Goal: Navigation & Orientation: Find specific page/section

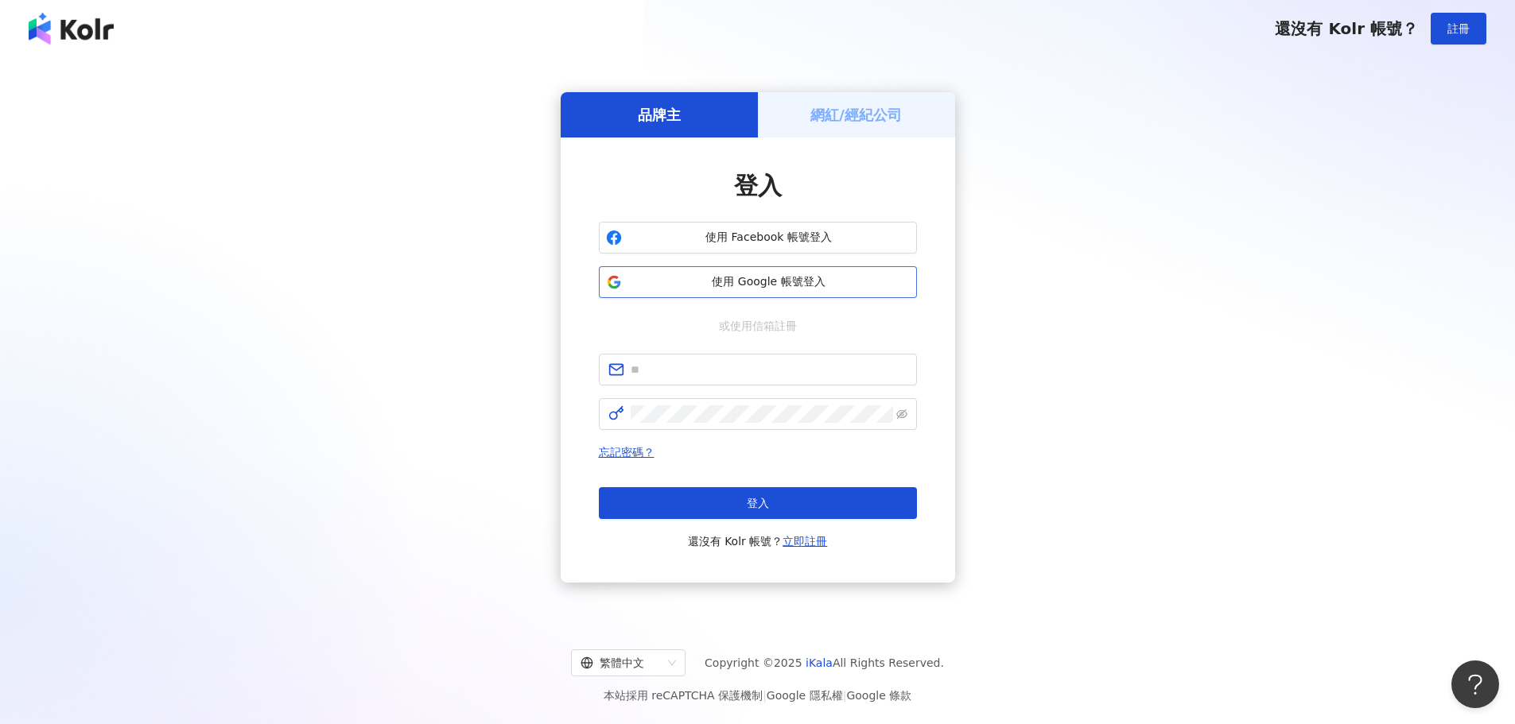
click at [805, 278] on span "使用 Google 帳號登入" at bounding box center [768, 282] width 281 height 16
click at [747, 271] on button "使用 Google 帳號登入" at bounding box center [758, 282] width 318 height 32
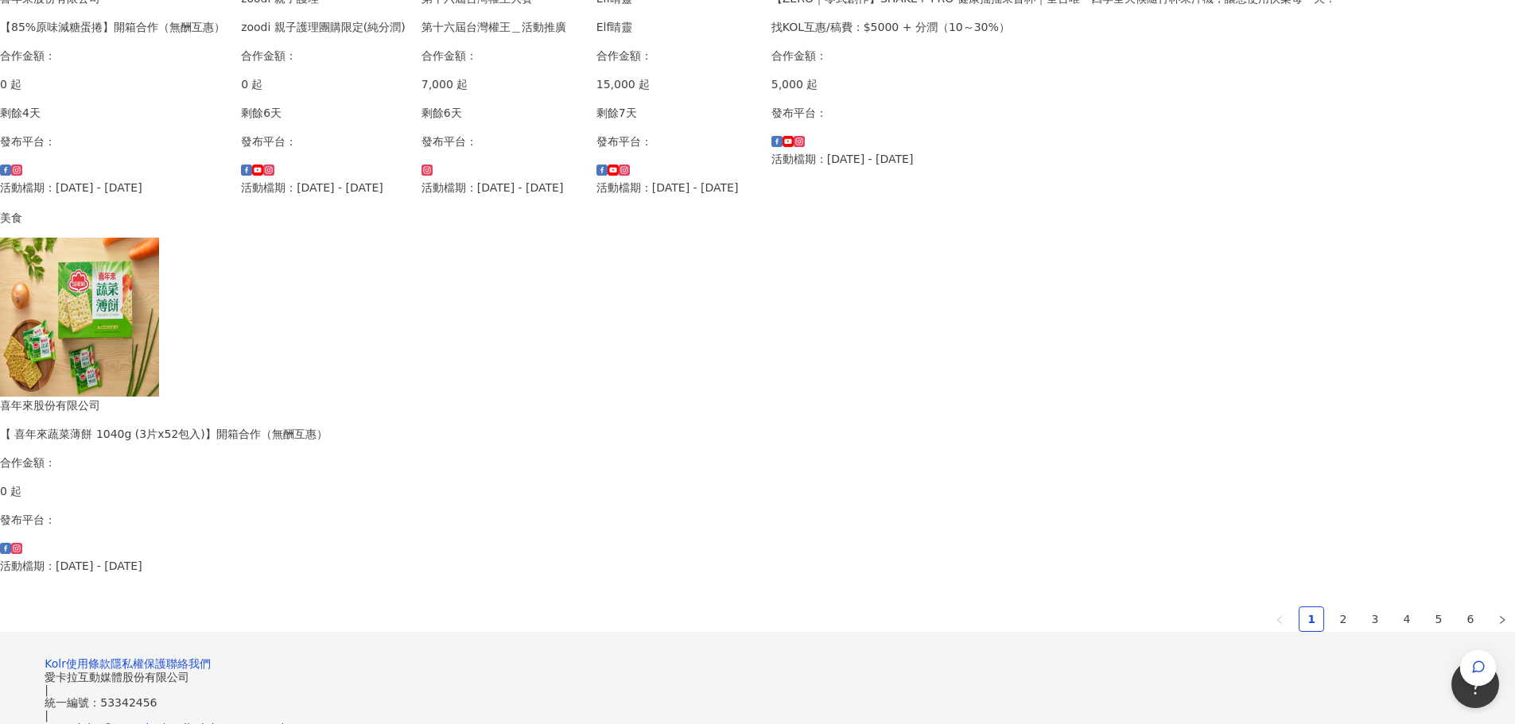
scroll to position [954, 0]
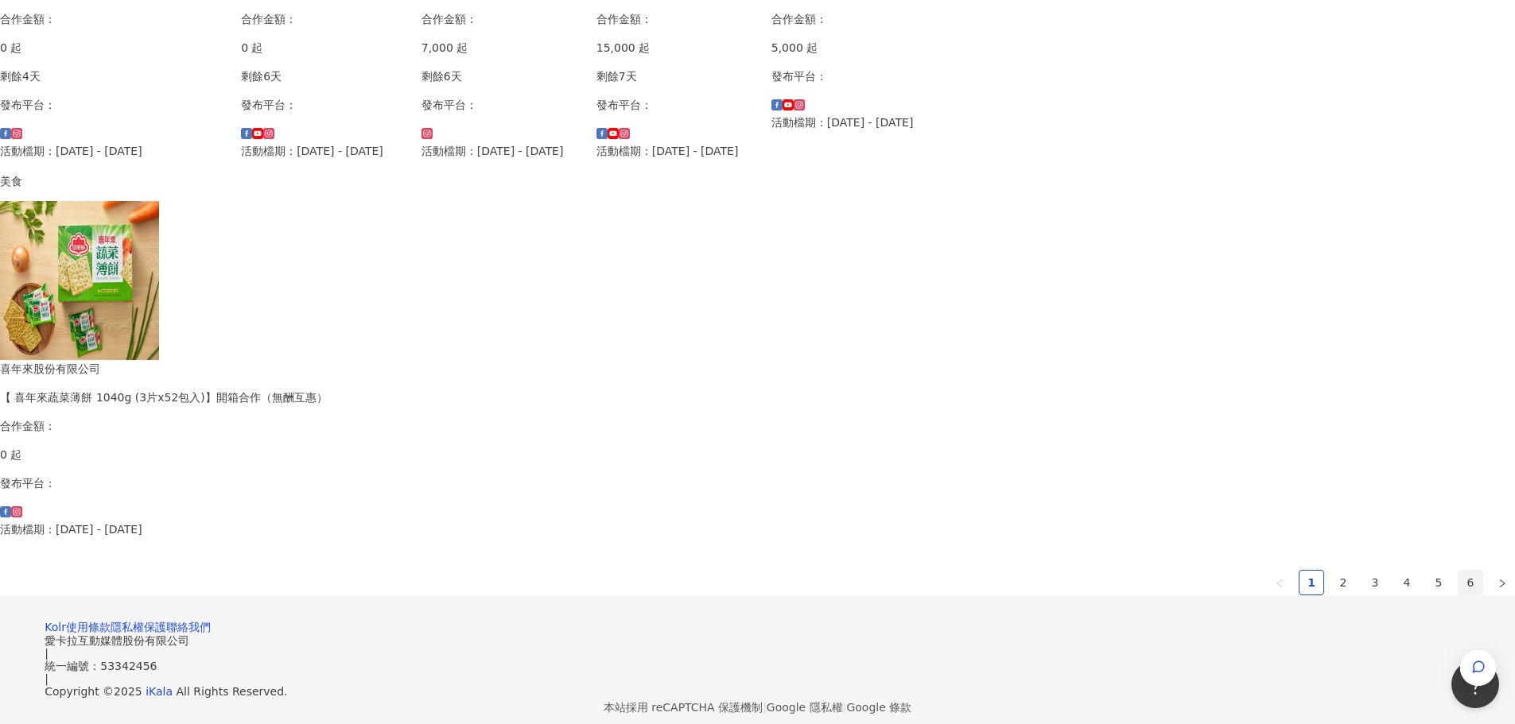
click at [1458, 571] on link "6" at bounding box center [1470, 583] width 24 height 24
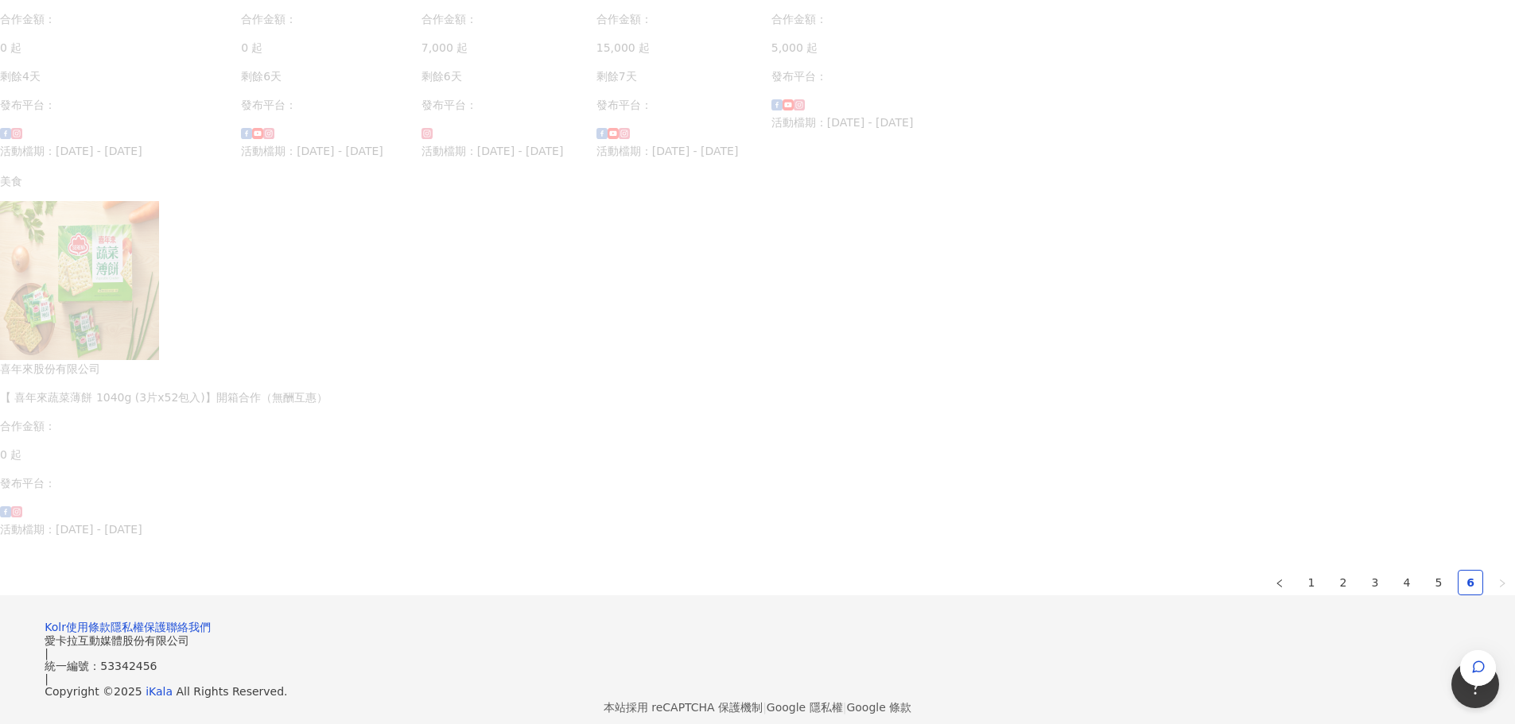
scroll to position [583, 0]
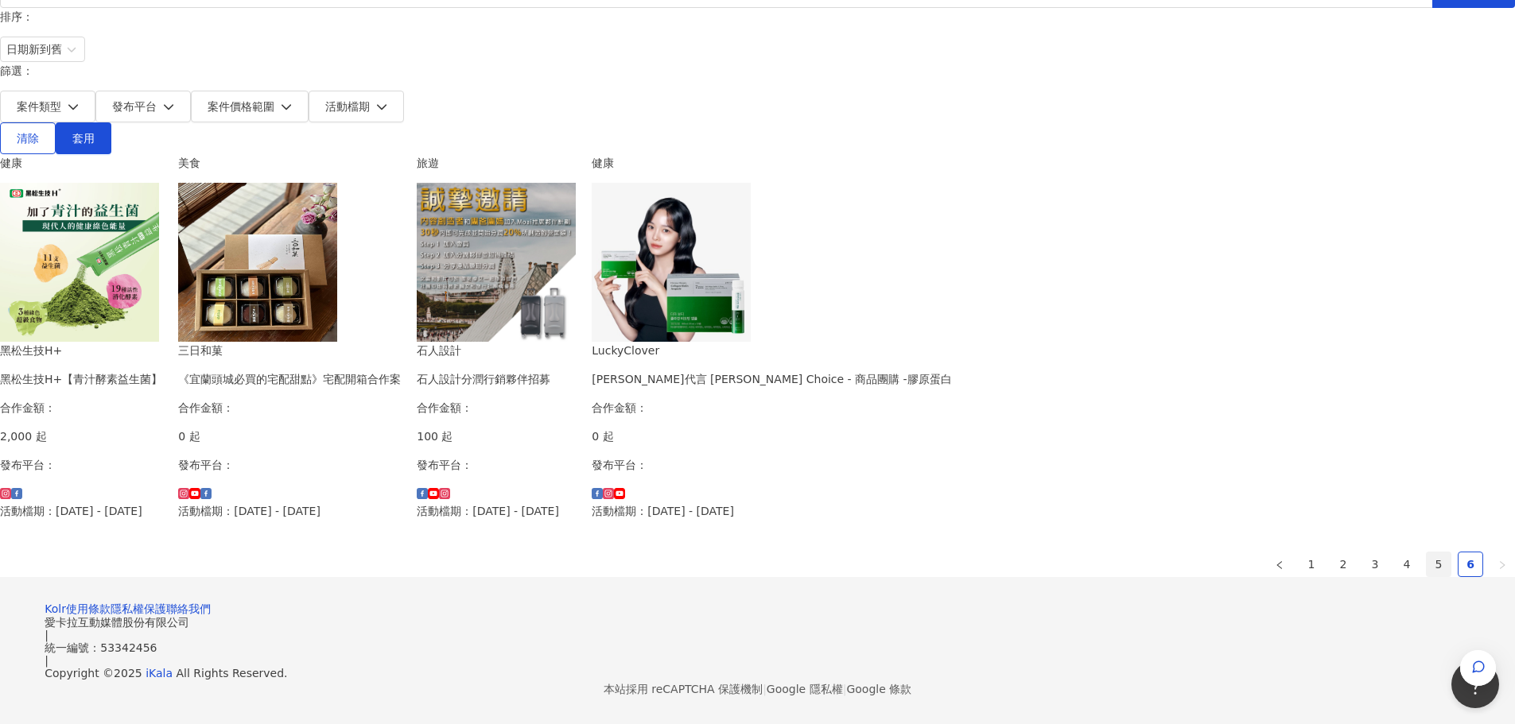
click at [1426, 553] on link "5" at bounding box center [1438, 565] width 24 height 24
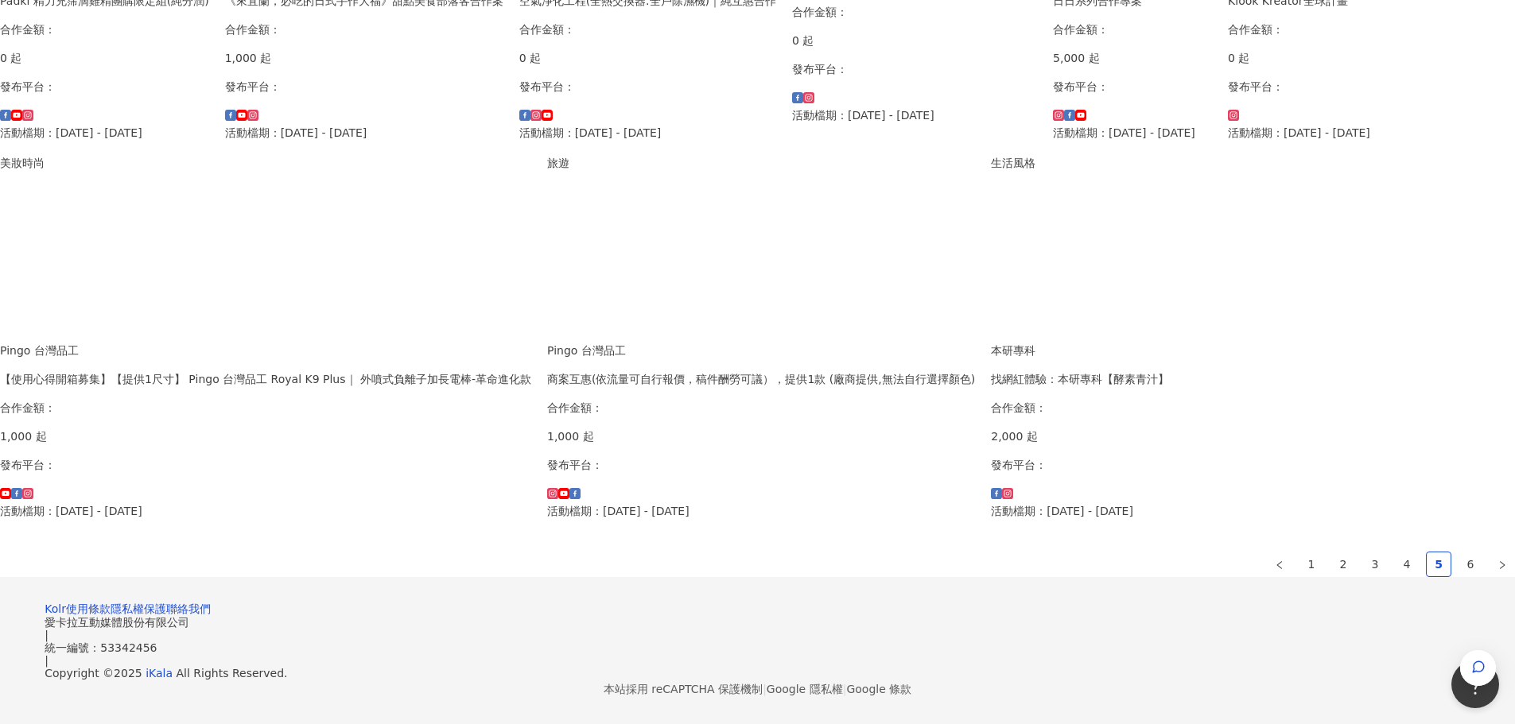
scroll to position [956, 0]
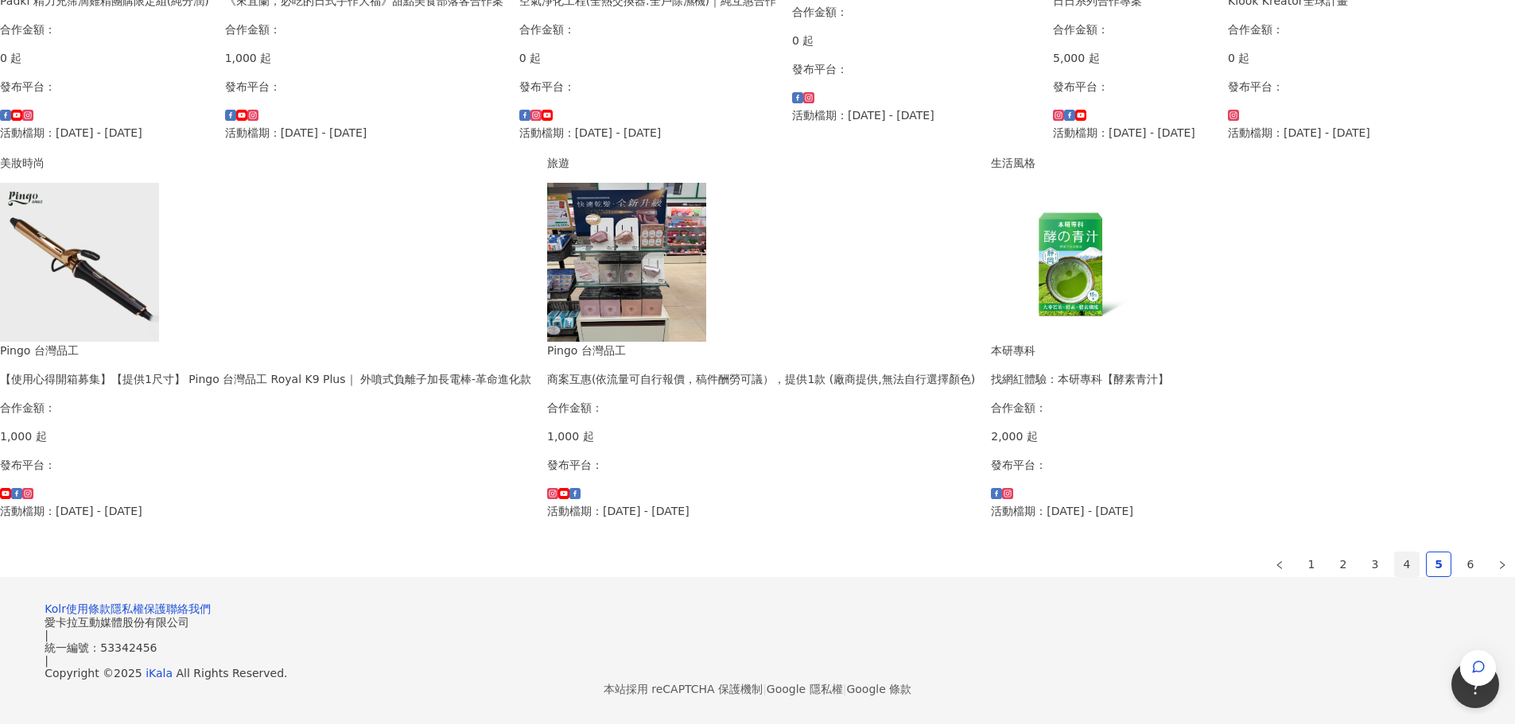
click at [1395, 553] on link "4" at bounding box center [1407, 565] width 24 height 24
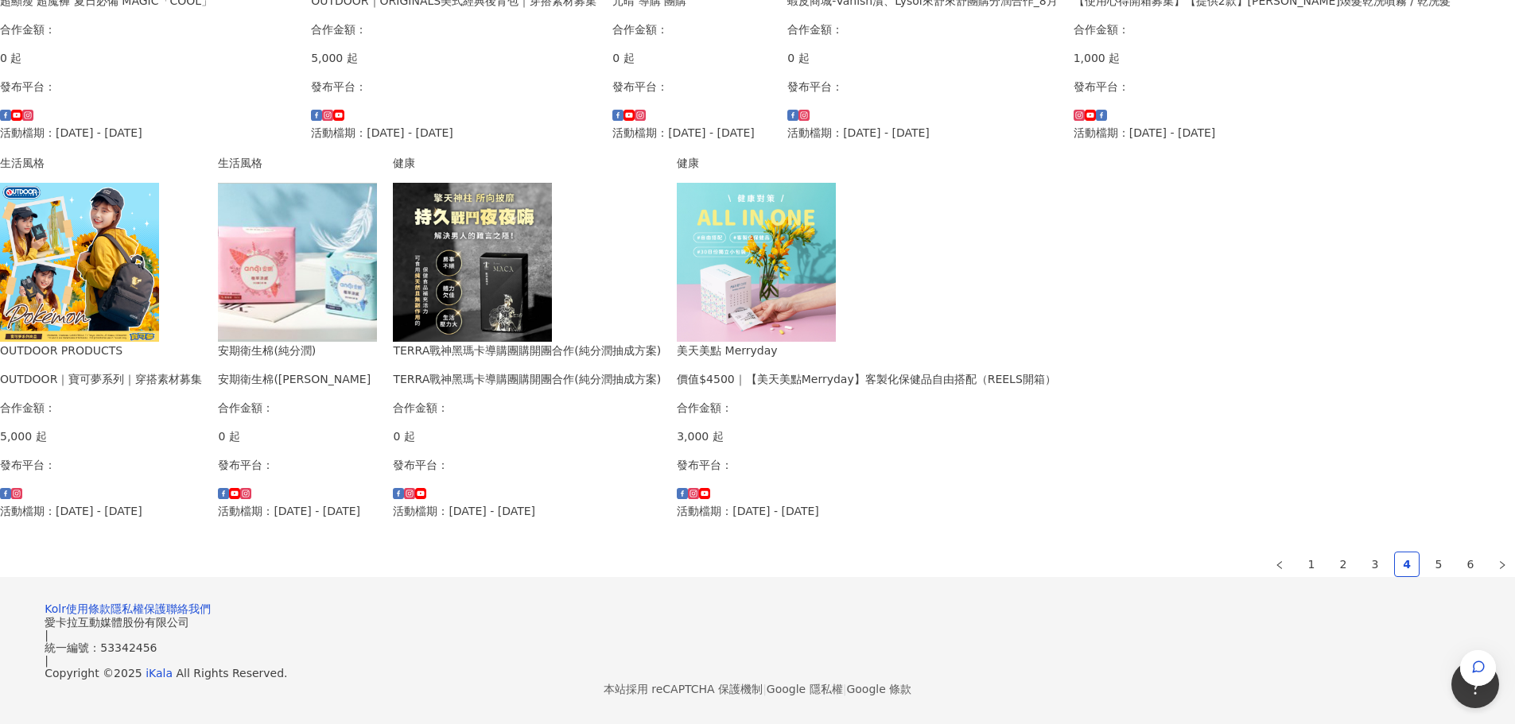
scroll to position [877, 0]
click at [1363, 566] on link "3" at bounding box center [1375, 565] width 24 height 24
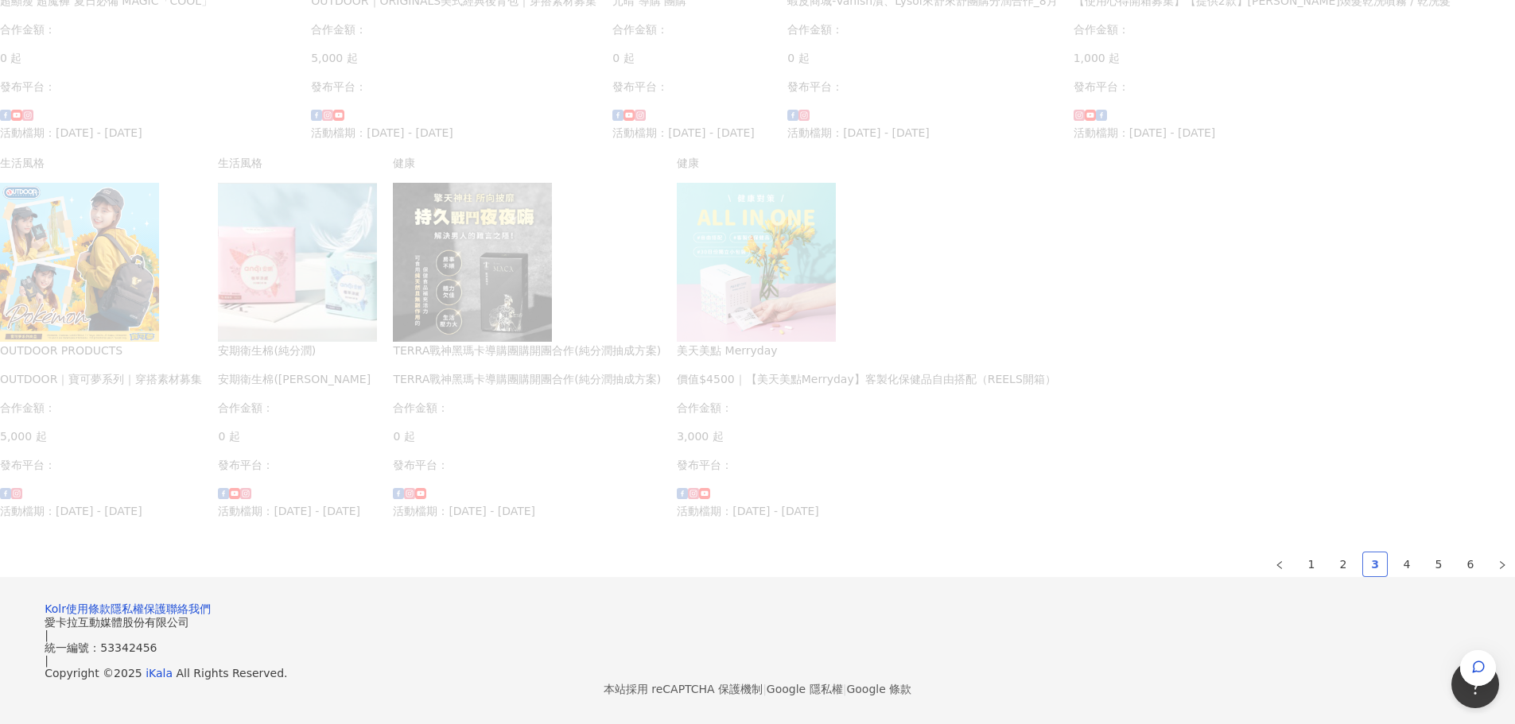
scroll to position [857, 0]
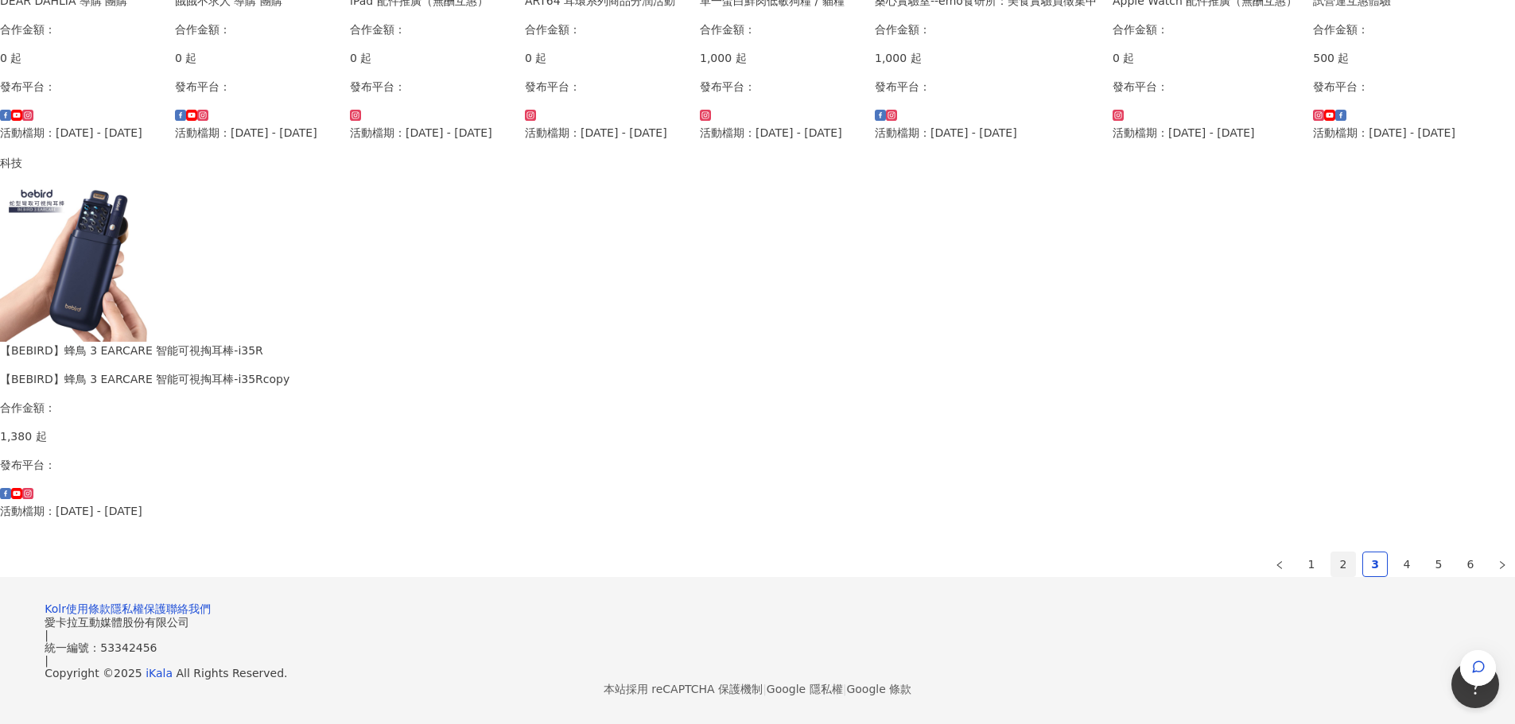
click at [1331, 561] on link "2" at bounding box center [1343, 565] width 24 height 24
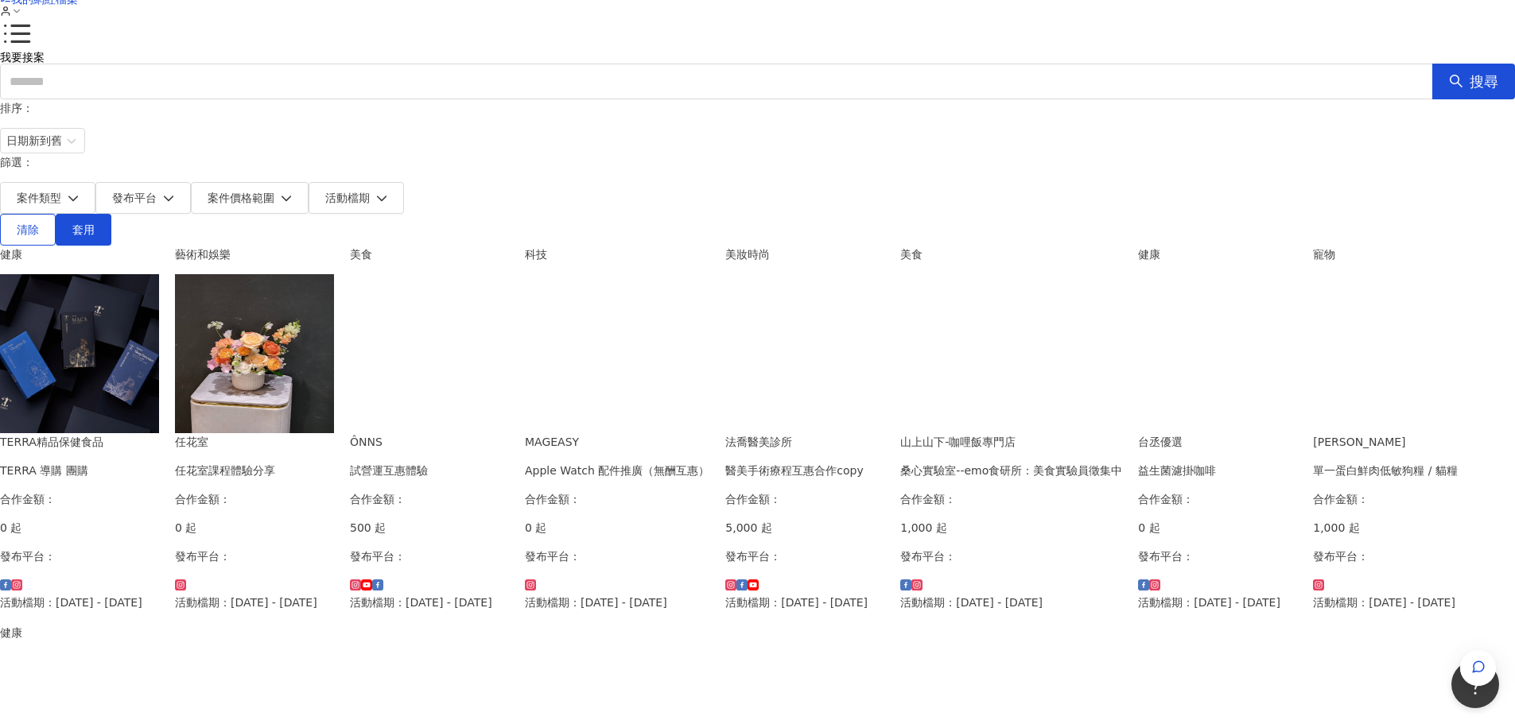
scroll to position [0, 0]
